Goal: Task Accomplishment & Management: Use online tool/utility

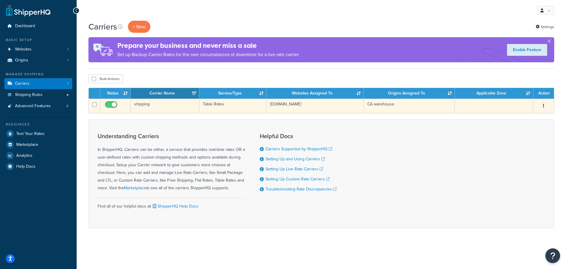
click at [543, 107] on button "button" at bounding box center [543, 105] width 8 height 9
click at [531, 116] on link "Edit" at bounding box center [519, 118] width 47 height 12
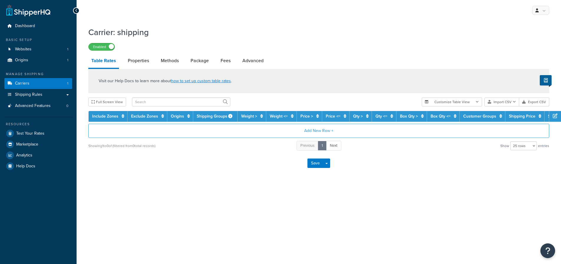
select select "25"
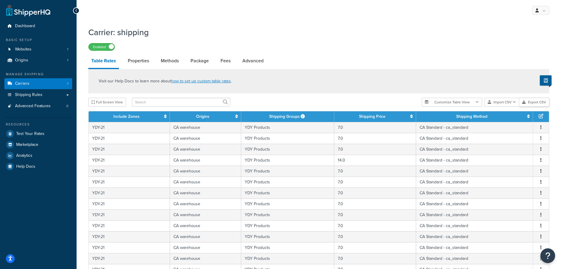
click at [531, 102] on button "Export CSV" at bounding box center [535, 102] width 30 height 9
click at [496, 103] on button "Import CSV" at bounding box center [502, 102] width 35 height 9
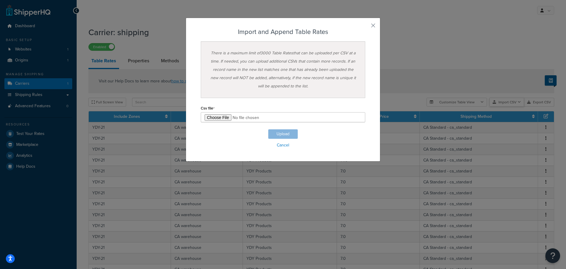
click at [505, 106] on div "Customize Table View Show all columns Show selected columns Import CSV Import a…" at bounding box center [490, 102] width 128 height 9
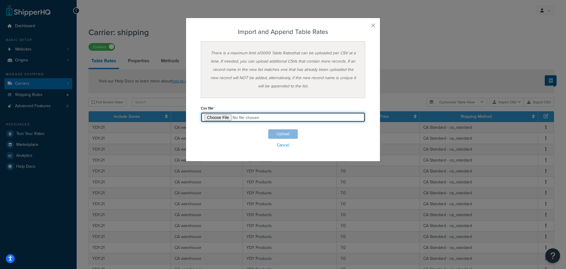
click at [226, 116] on input "file" at bounding box center [283, 117] width 164 height 10
type input "C:\fakepath\Table Rate Export-2025-09-17 0922.csv"
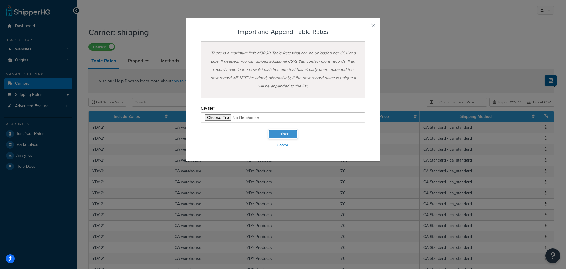
drag, startPoint x: 278, startPoint y: 134, endPoint x: 293, endPoint y: 136, distance: 14.9
click at [278, 134] on button "Upload" at bounding box center [282, 133] width 29 height 9
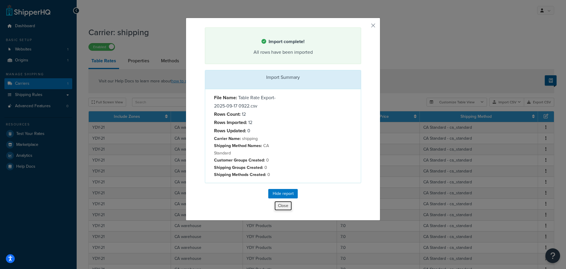
click at [276, 208] on button "Close" at bounding box center [283, 205] width 18 height 10
